Goal: Transaction & Acquisition: Purchase product/service

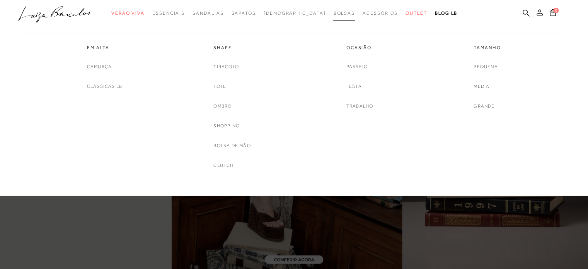
click at [333, 12] on span "Bolsas" at bounding box center [344, 12] width 22 height 5
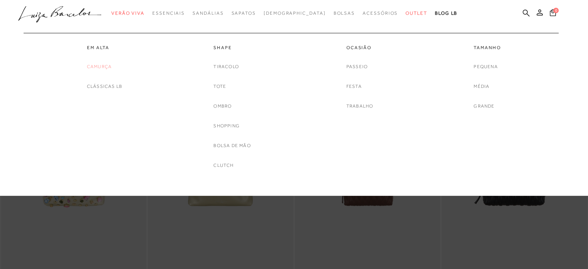
click at [98, 65] on link "Camurça" at bounding box center [99, 67] width 25 height 8
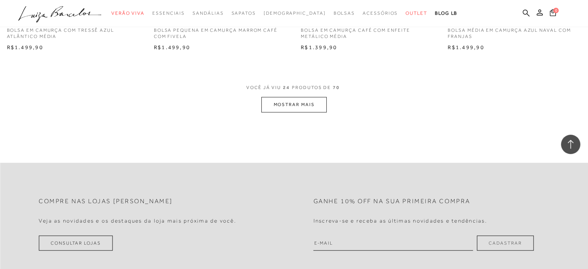
scroll to position [1585, 0]
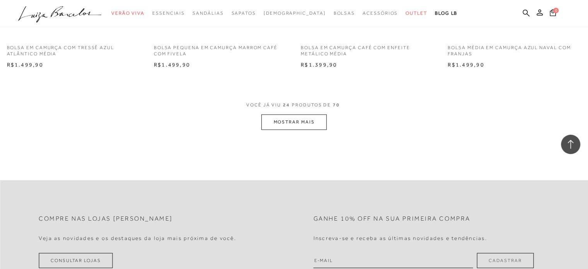
click at [302, 110] on span "VOCÊ JÁ VIU 24 PRODUTOS DE 70" at bounding box center [293, 108] width 95 height 14
click at [301, 119] on button "MOSTRAR MAIS" at bounding box center [293, 121] width 65 height 15
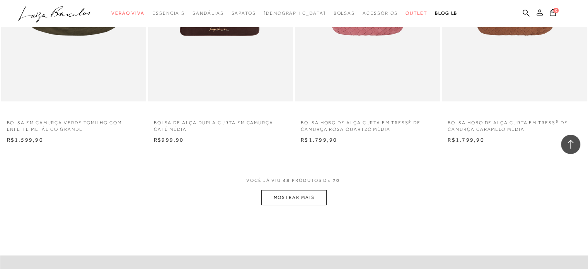
scroll to position [3170, 0]
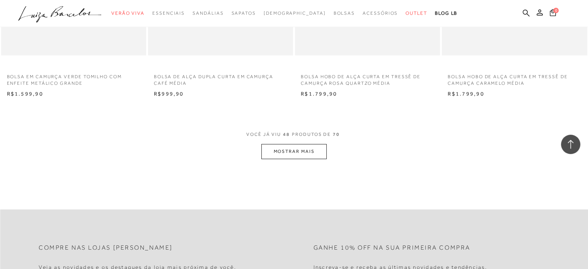
click at [305, 147] on button "MOSTRAR MAIS" at bounding box center [293, 151] width 65 height 15
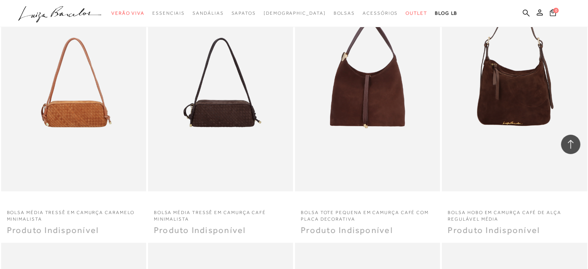
scroll to position [3827, 0]
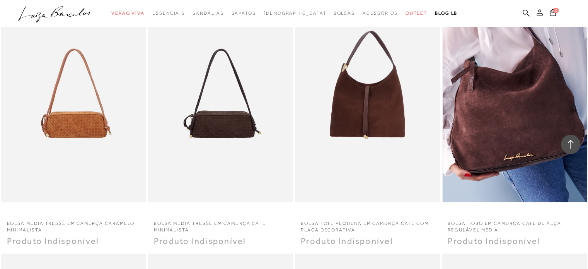
click at [520, 104] on img at bounding box center [515, 93] width 144 height 218
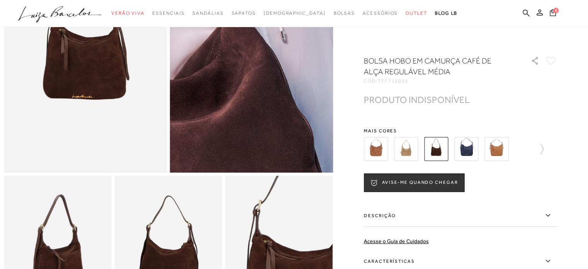
scroll to position [193, 0]
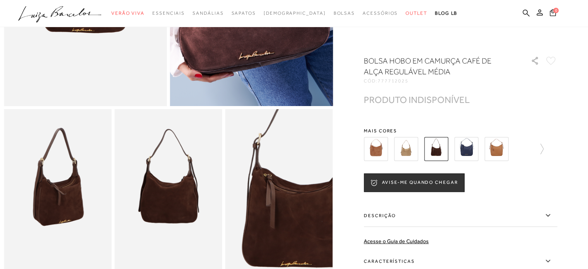
click at [402, 148] on img at bounding box center [406, 149] width 24 height 24
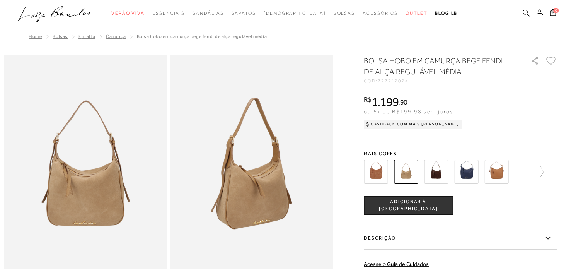
click at [440, 170] on img at bounding box center [436, 172] width 24 height 24
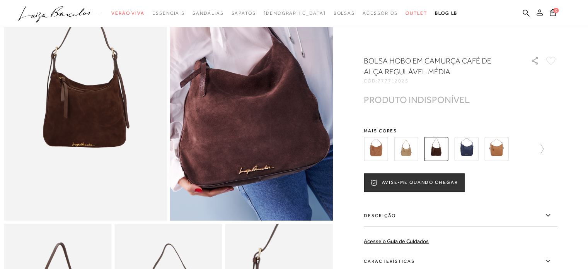
scroll to position [155, 0]
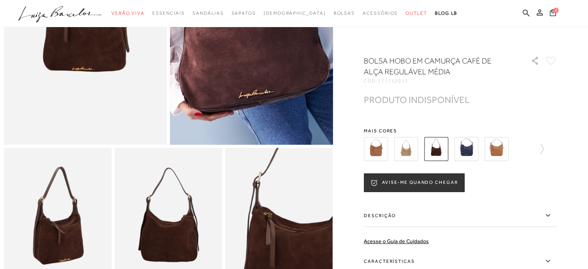
click at [162, 234] on img at bounding box center [167, 228] width 107 height 161
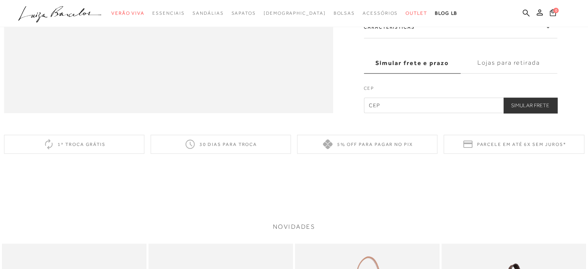
scroll to position [850, 0]
